Goal: Communication & Community: Connect with others

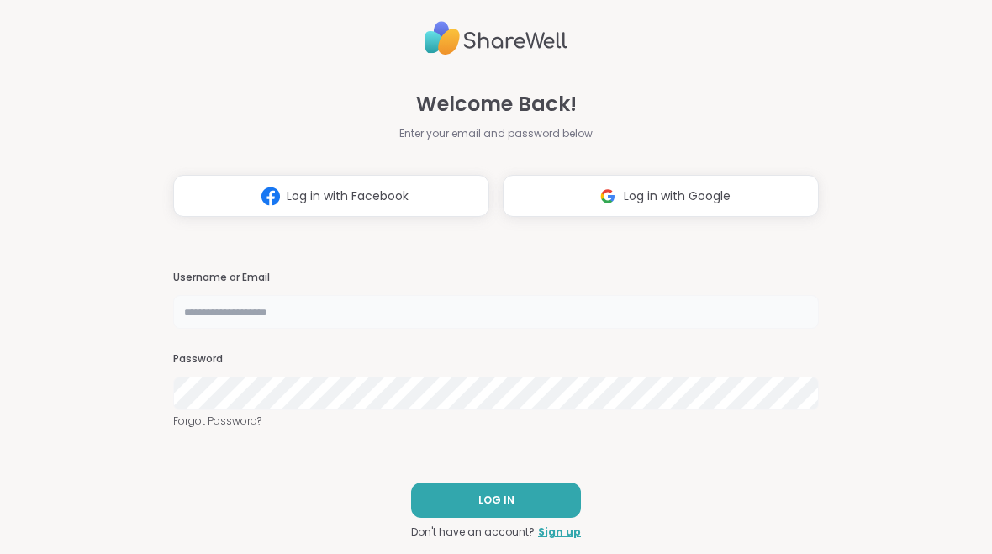
click at [204, 326] on input "text" at bounding box center [496, 312] width 646 height 34
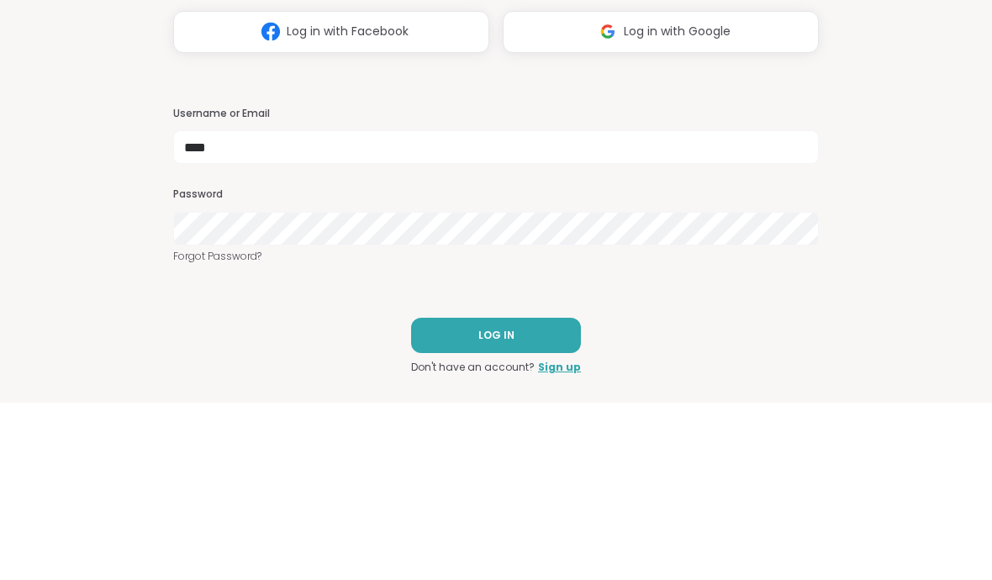
type input "**********"
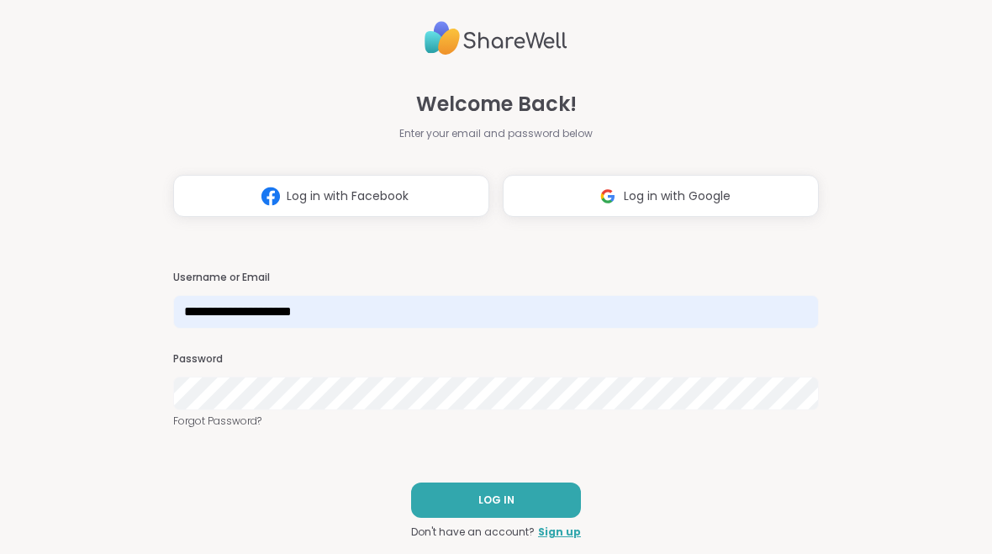
click at [512, 494] on span "LOG IN" at bounding box center [496, 500] width 36 height 15
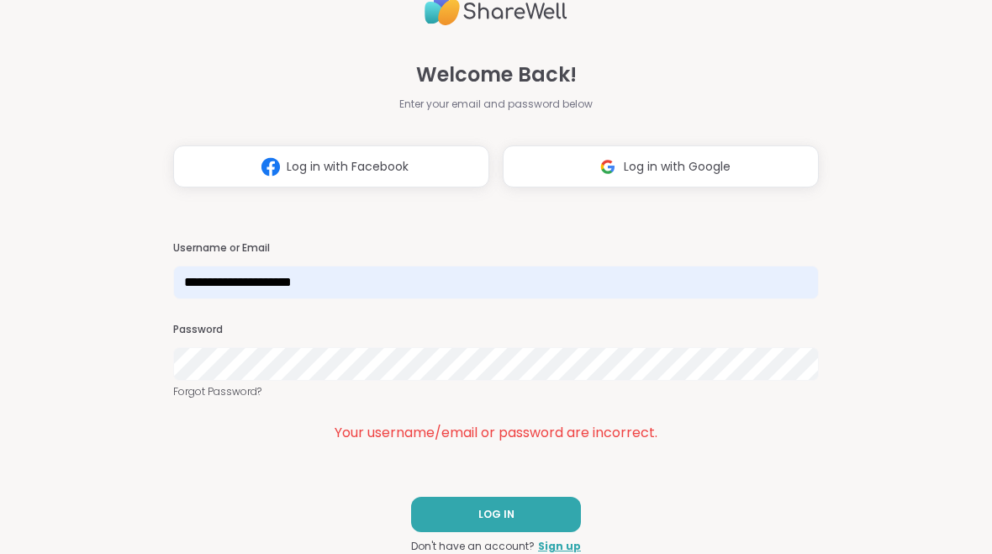
scroll to position [7, 0]
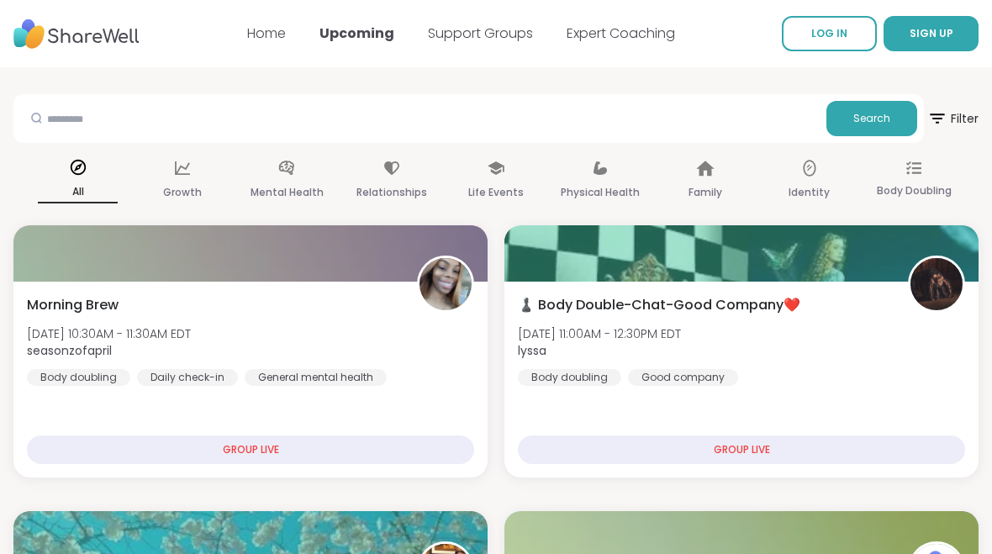
click at [844, 33] on span "LOG IN" at bounding box center [829, 33] width 36 height 14
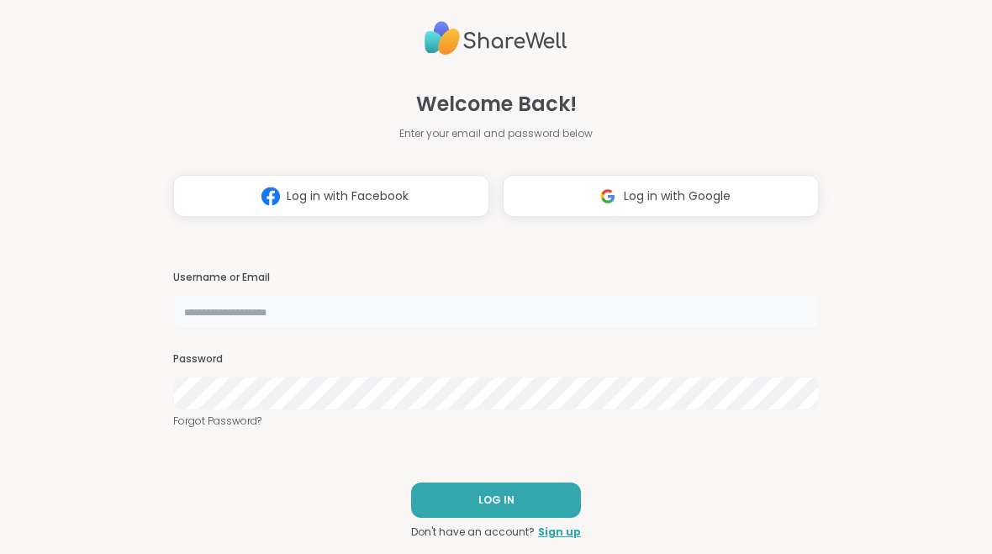
click at [207, 319] on input "text" at bounding box center [496, 312] width 646 height 34
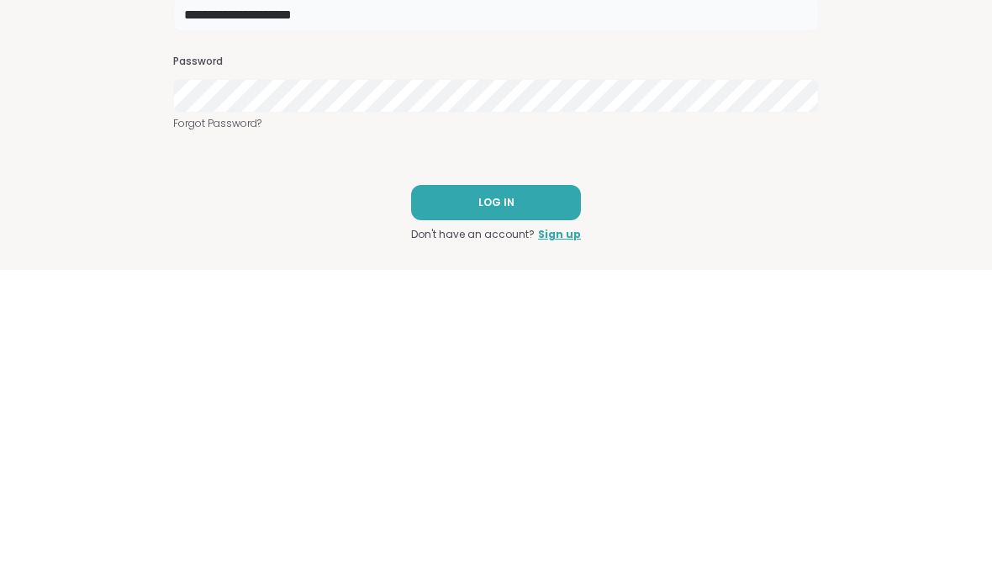
type input "**********"
click at [536, 495] on button "LOG IN" at bounding box center [496, 512] width 170 height 35
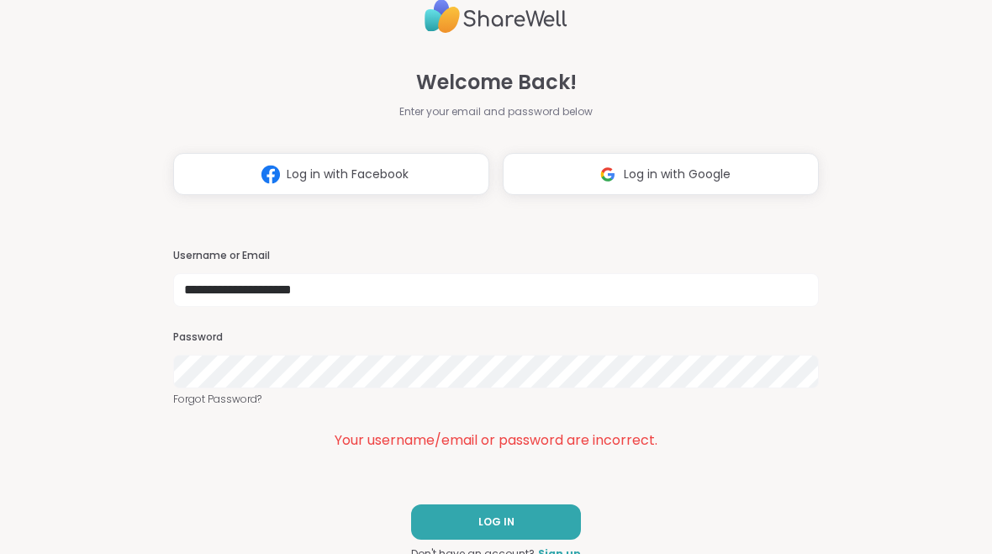
click at [188, 404] on link "Forgot Password?" at bounding box center [496, 399] width 646 height 15
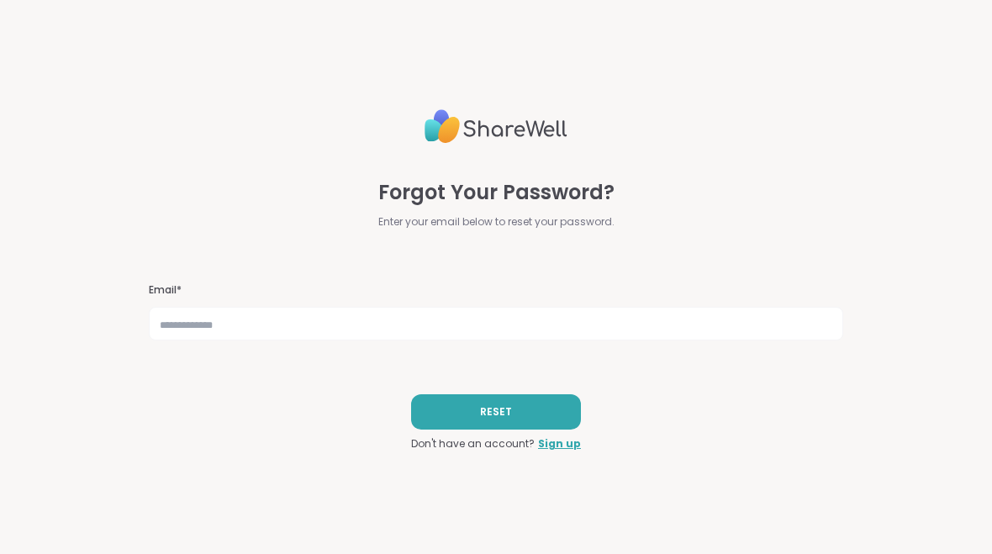
click at [497, 406] on span "RESET" at bounding box center [496, 411] width 32 height 15
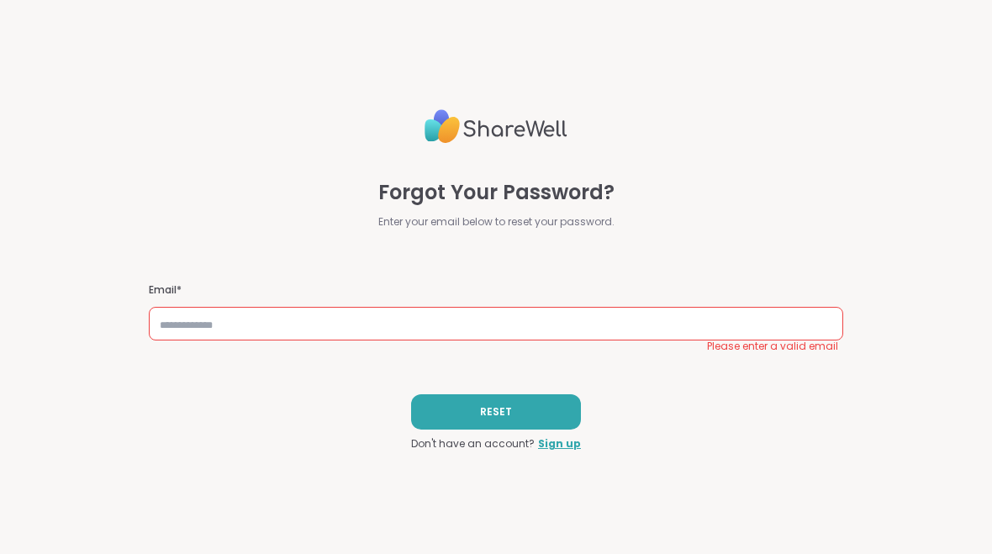
click at [628, 290] on h3 "Email*" at bounding box center [496, 290] width 695 height 14
click at [568, 325] on input "text" at bounding box center [496, 324] width 695 height 34
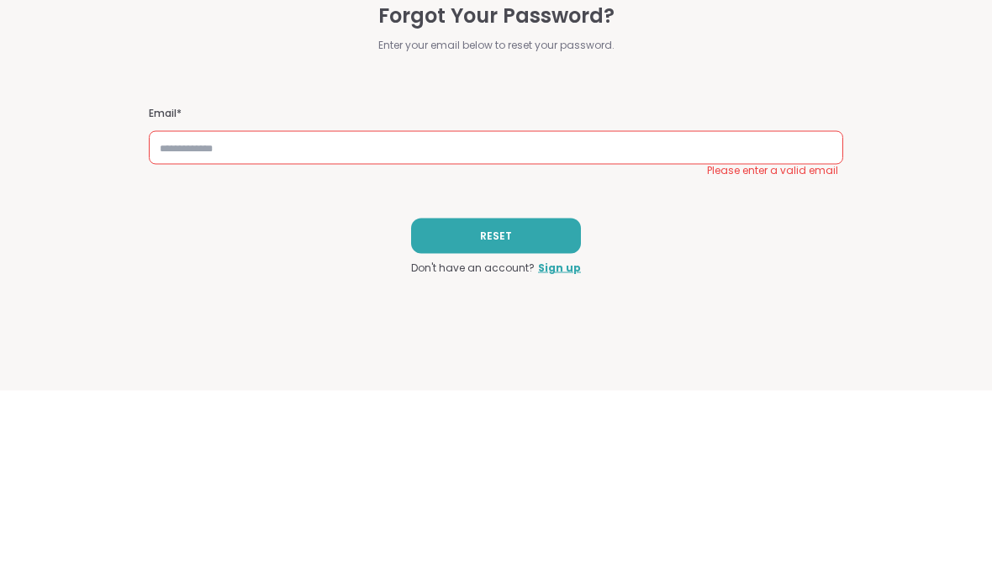
type input "**********"
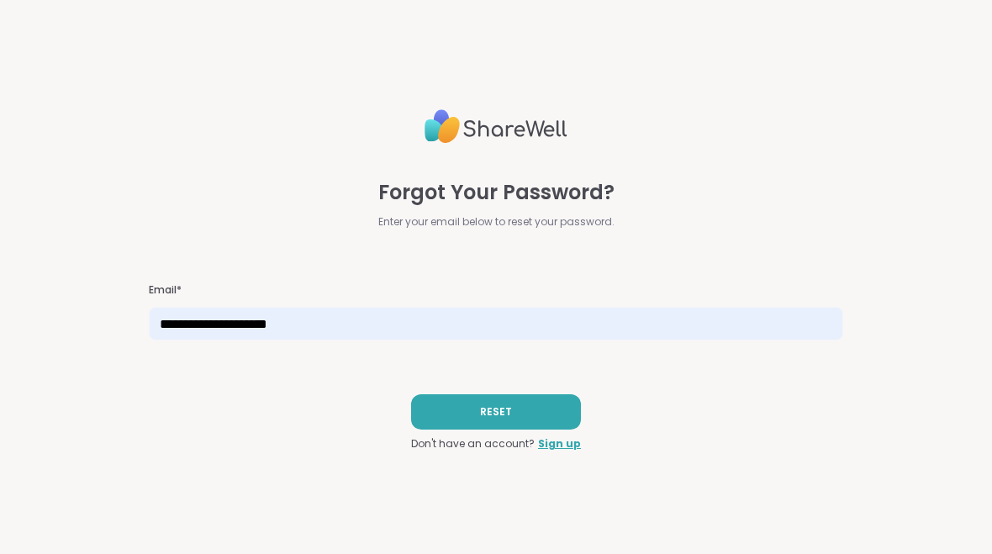
click at [522, 404] on button "RESET" at bounding box center [496, 411] width 170 height 35
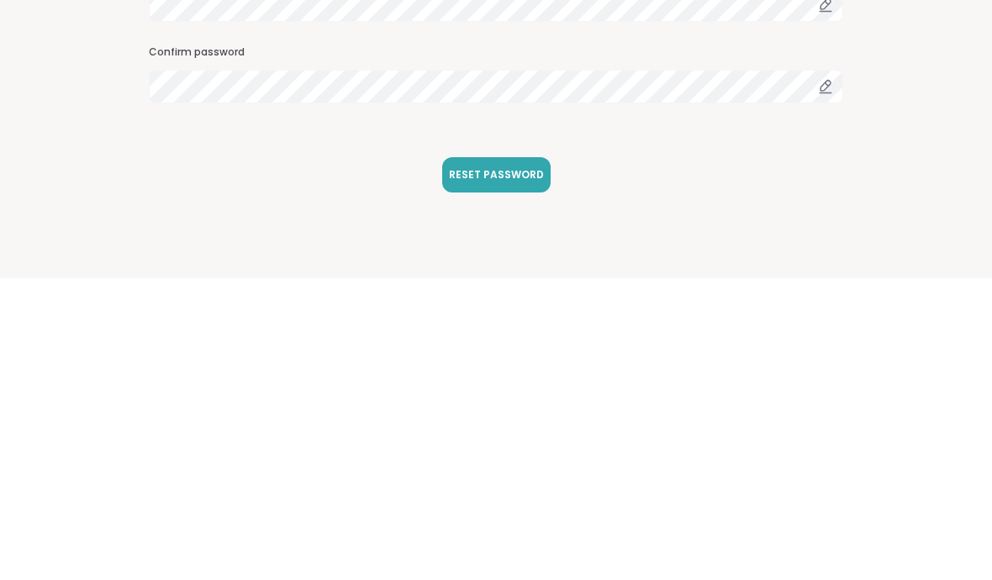
click at [510, 469] on span "RESET PASSWORD" at bounding box center [496, 476] width 95 height 15
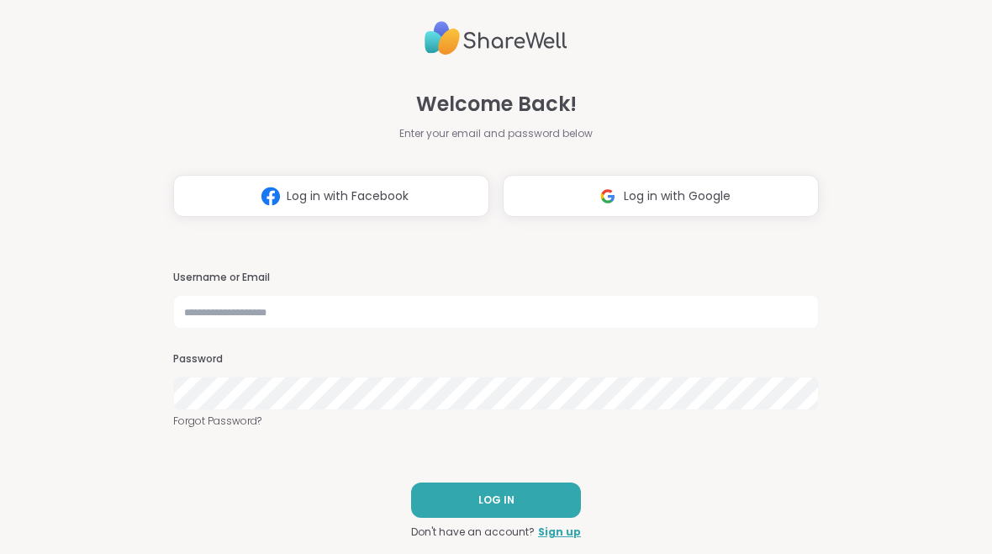
click at [537, 483] on button "LOG IN" at bounding box center [496, 500] width 170 height 35
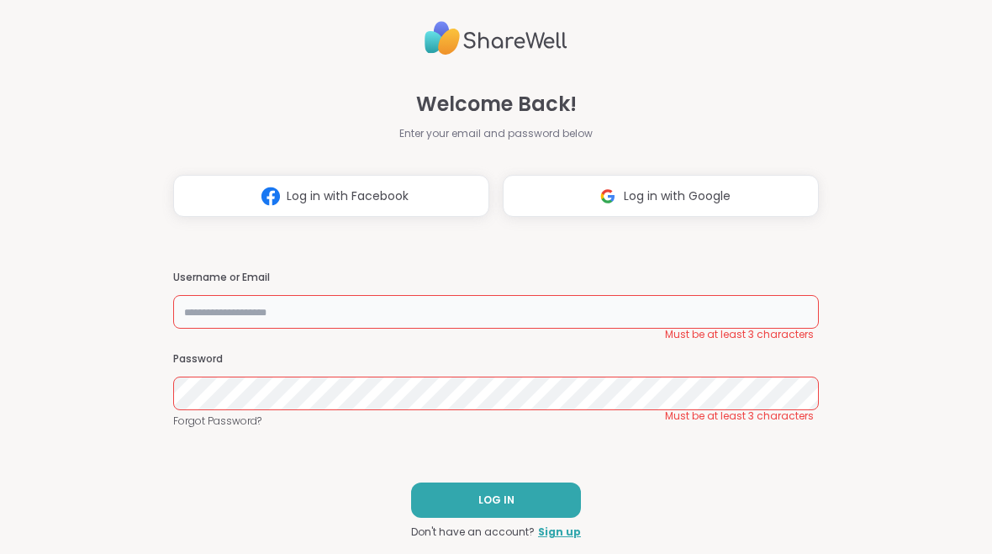
click at [206, 319] on input "text" at bounding box center [496, 312] width 646 height 34
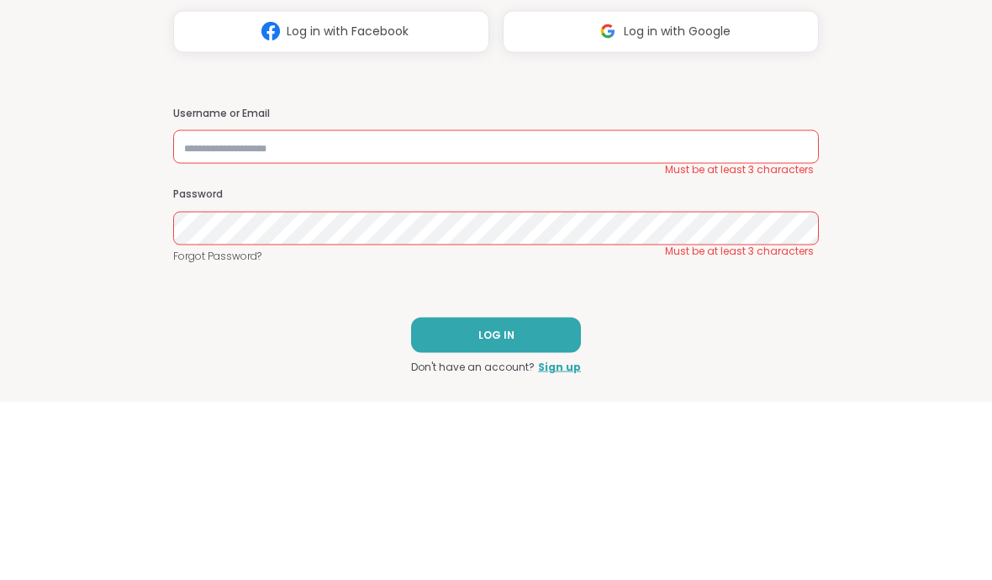
type input "**********"
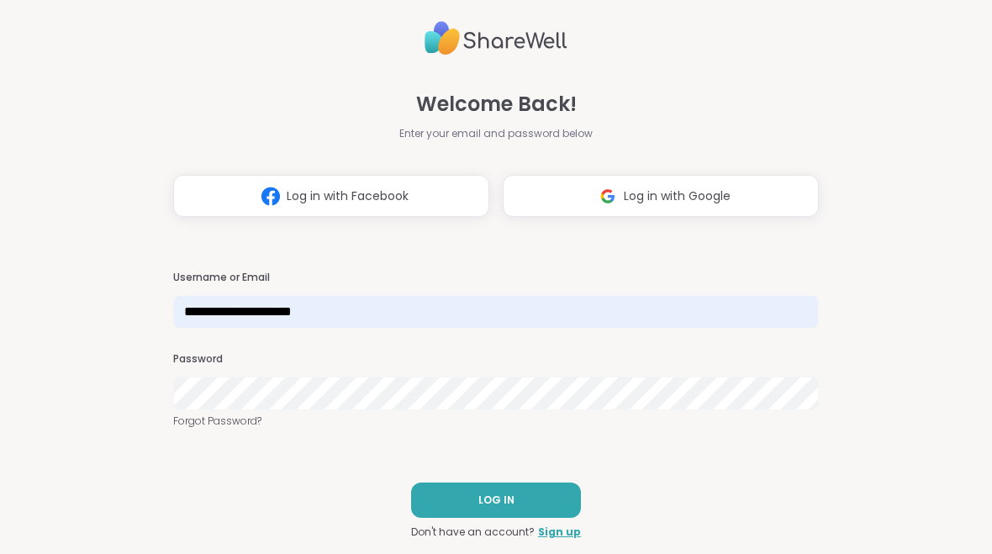
click at [519, 489] on button "LOG IN" at bounding box center [496, 500] width 170 height 35
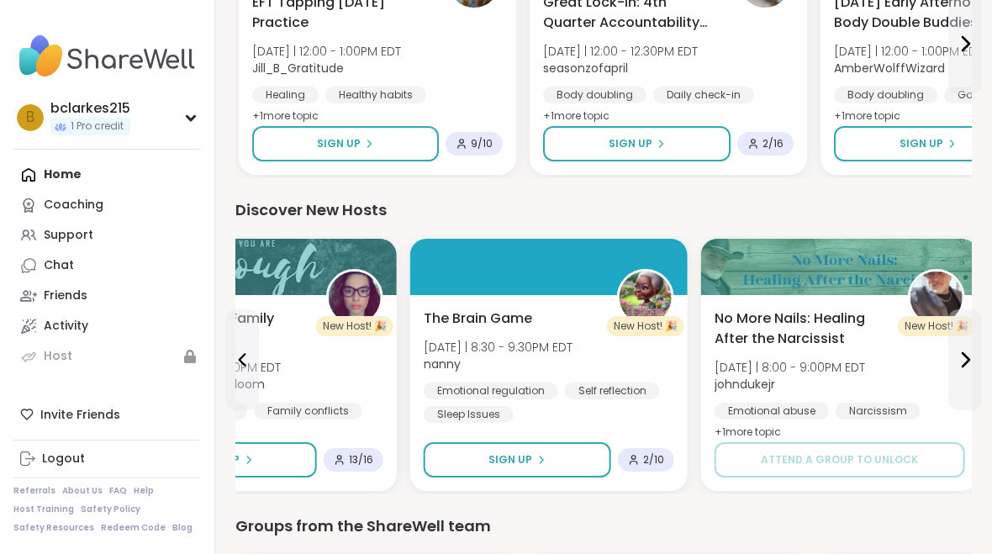
click at [55, 324] on div "Activity" at bounding box center [66, 326] width 45 height 17
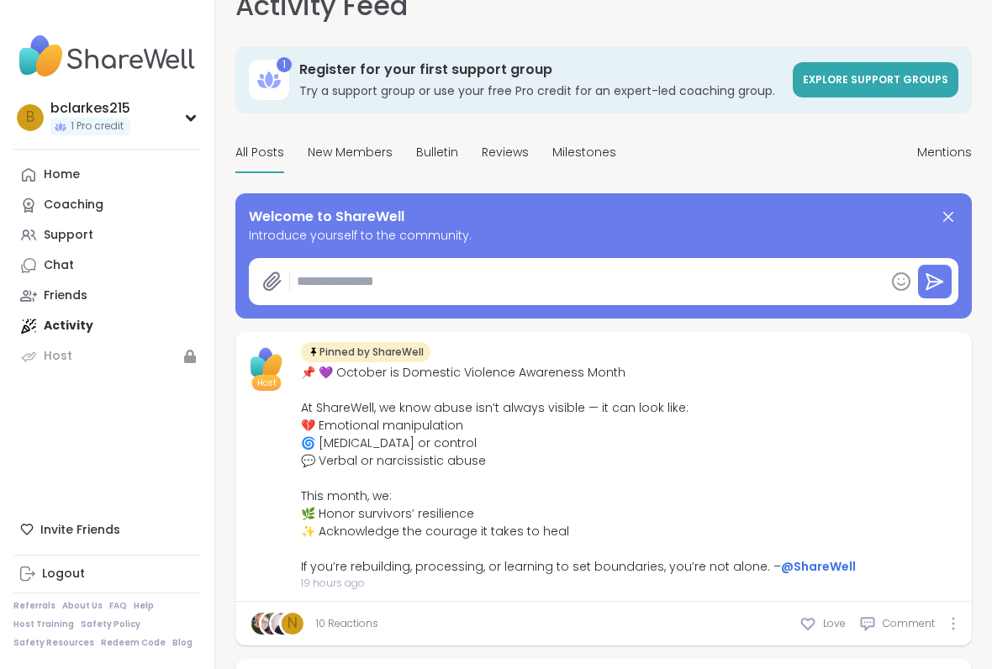
type textarea "*"
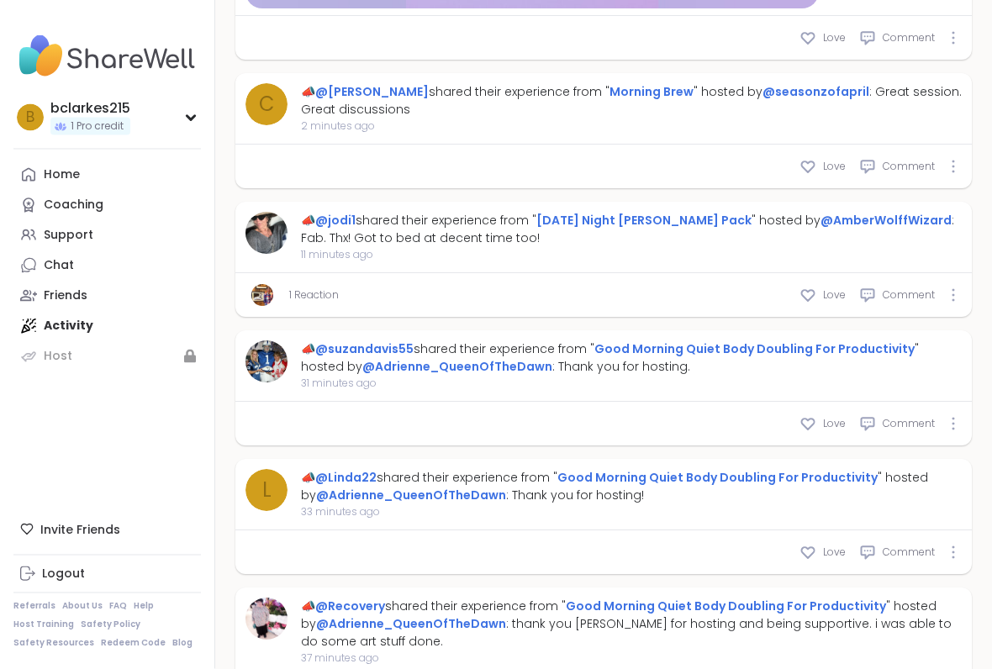
scroll to position [1244, 0]
click at [54, 289] on div "Friends" at bounding box center [66, 296] width 44 height 17
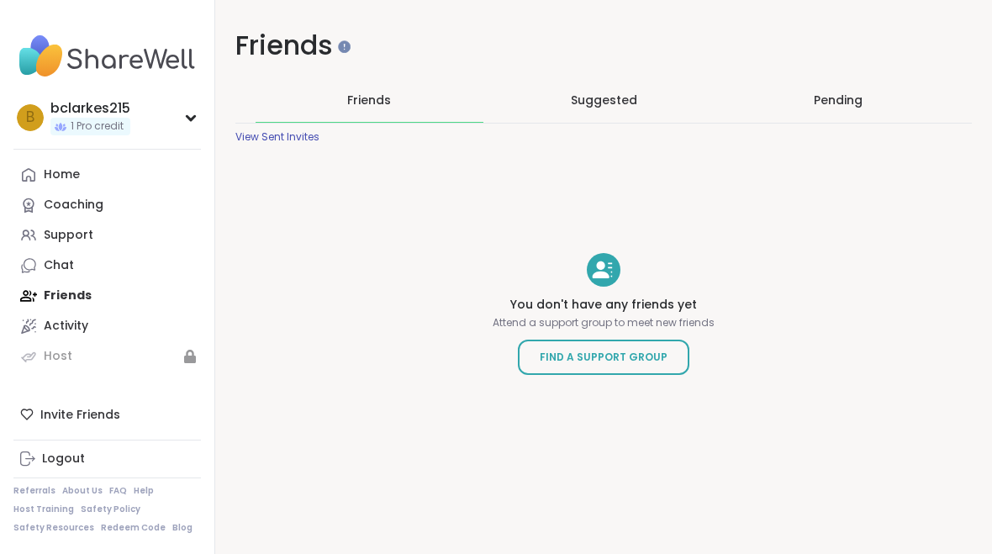
click at [627, 94] on span "Suggested" at bounding box center [604, 100] width 66 height 17
